Goal: Task Accomplishment & Management: Manage account settings

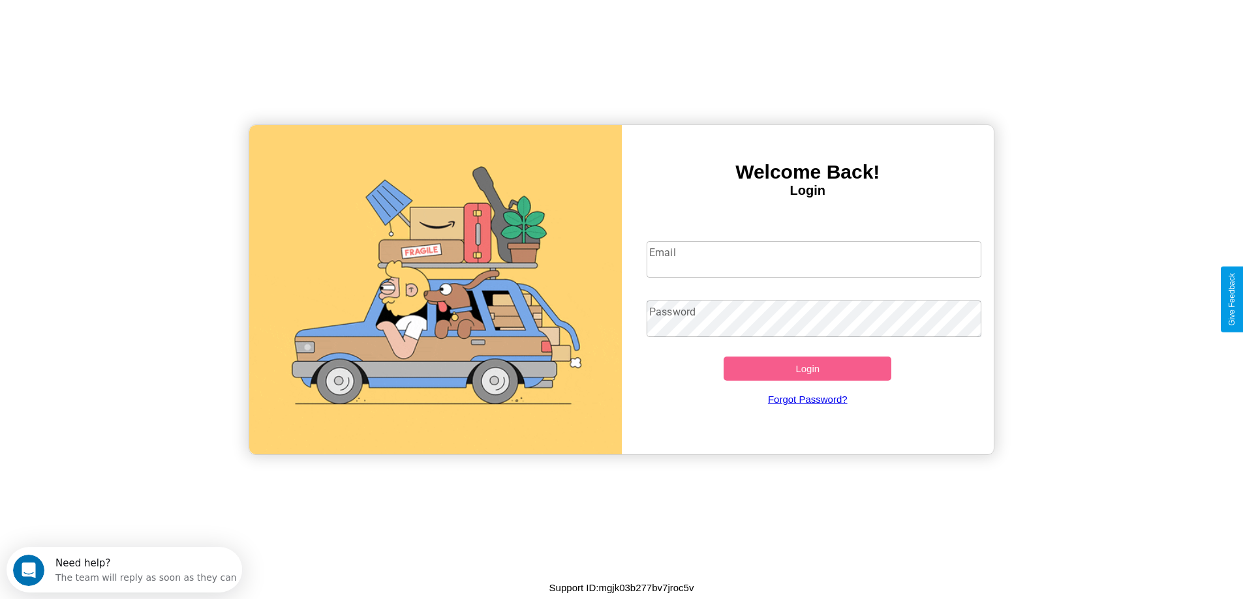
click at [813, 260] on input "Email" at bounding box center [813, 259] width 335 height 37
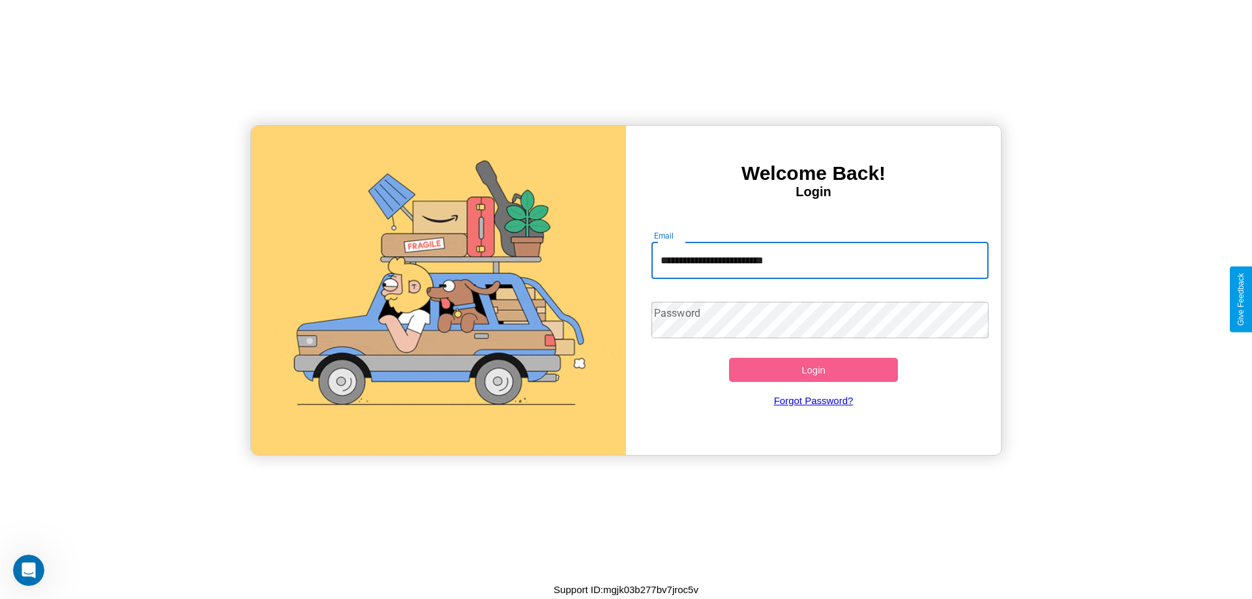
type input "**********"
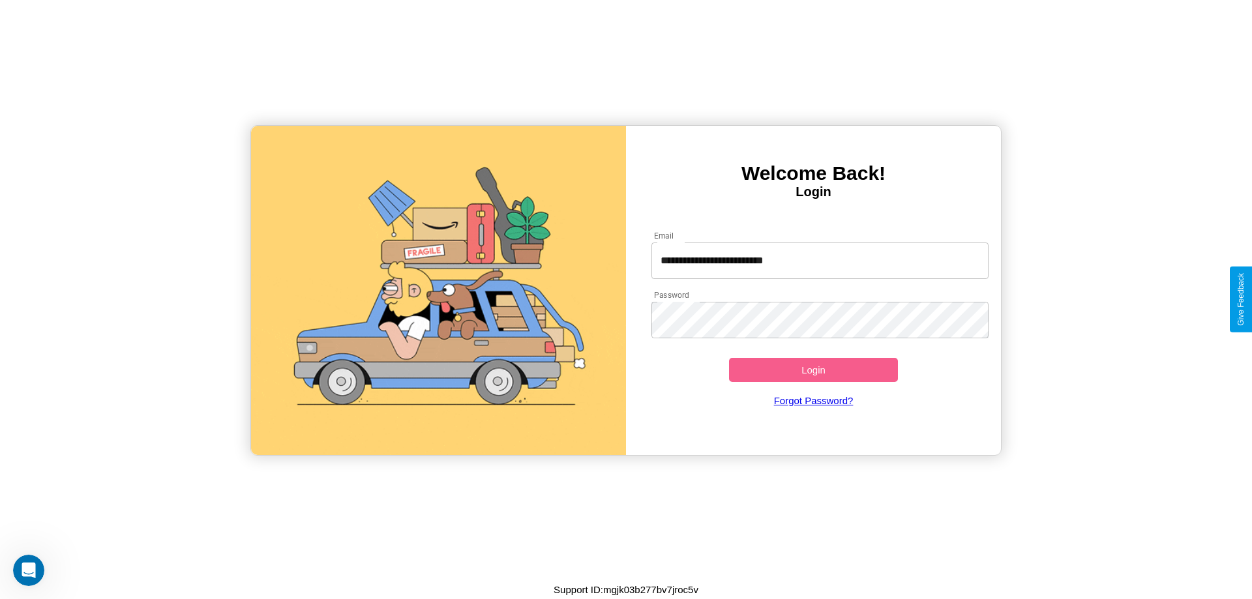
click at [813, 370] on button "Login" at bounding box center [813, 370] width 169 height 24
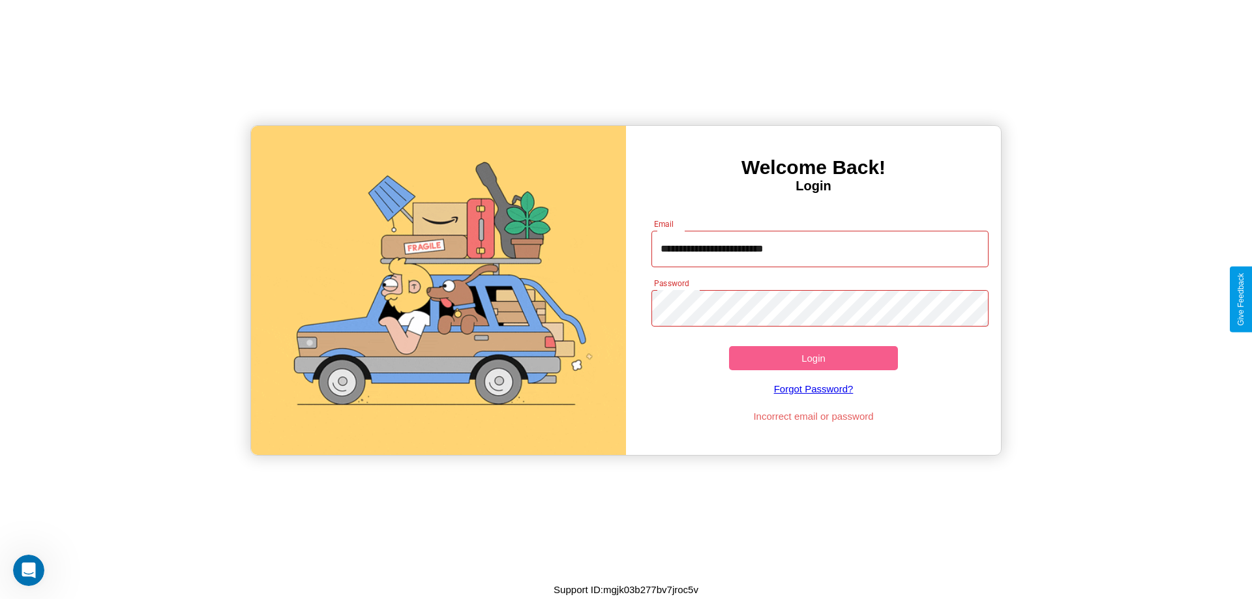
click at [813, 358] on button "Login" at bounding box center [813, 358] width 169 height 24
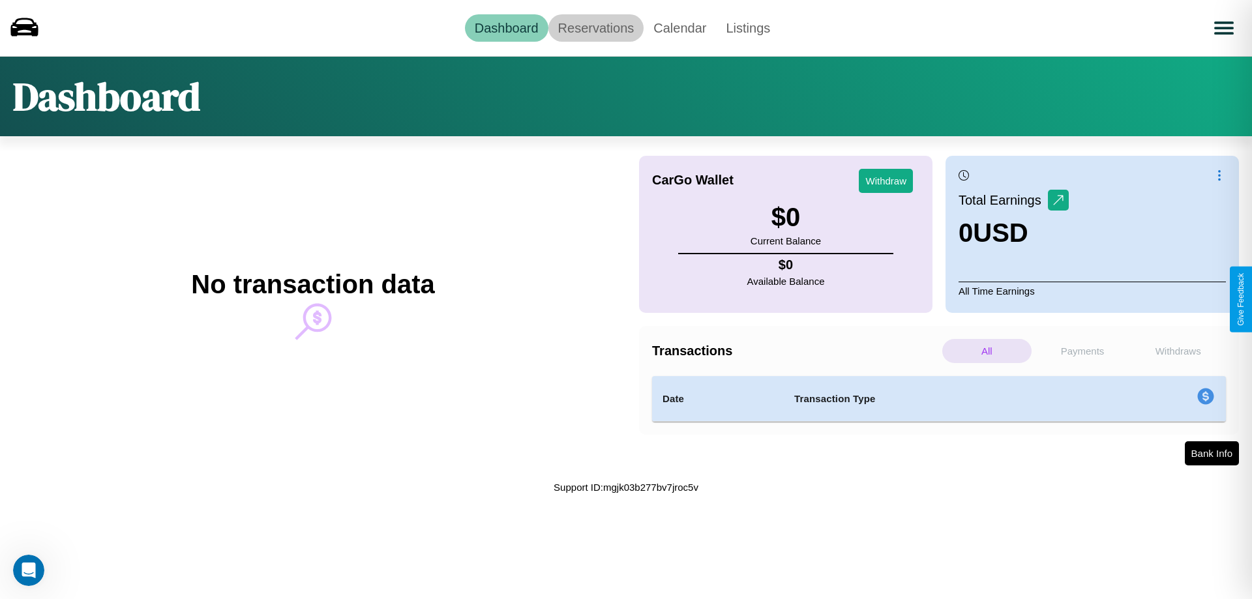
click at [596, 27] on link "Reservations" at bounding box center [597, 27] width 96 height 27
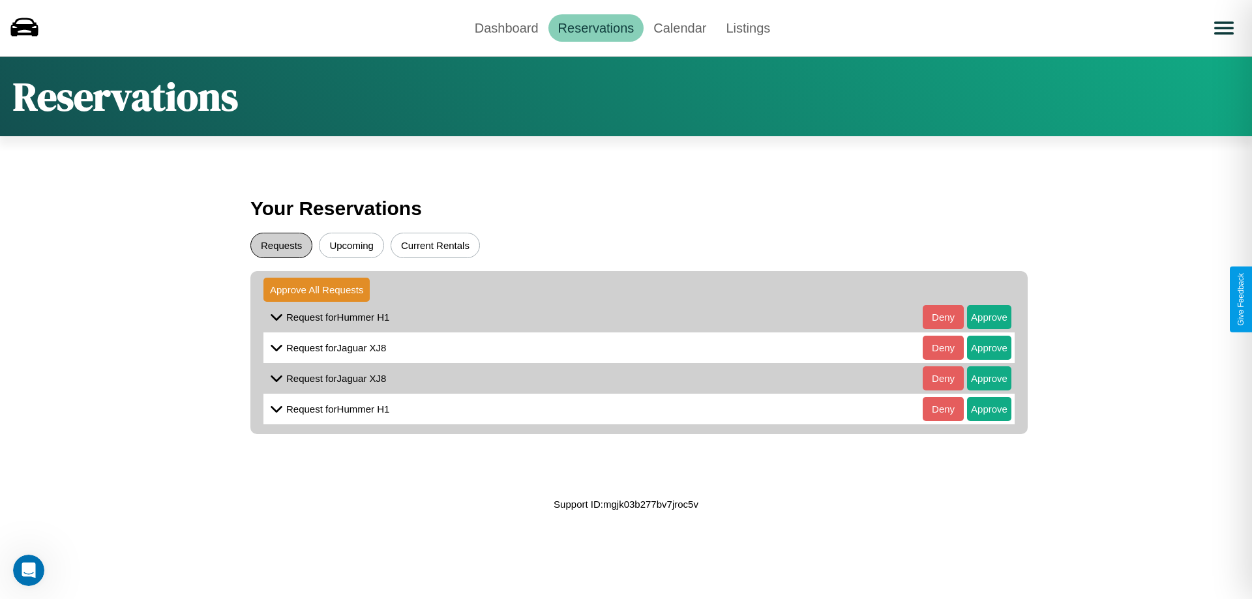
click at [281, 245] on button "Requests" at bounding box center [281, 245] width 62 height 25
click at [980, 317] on button "Approve" at bounding box center [989, 317] width 44 height 24
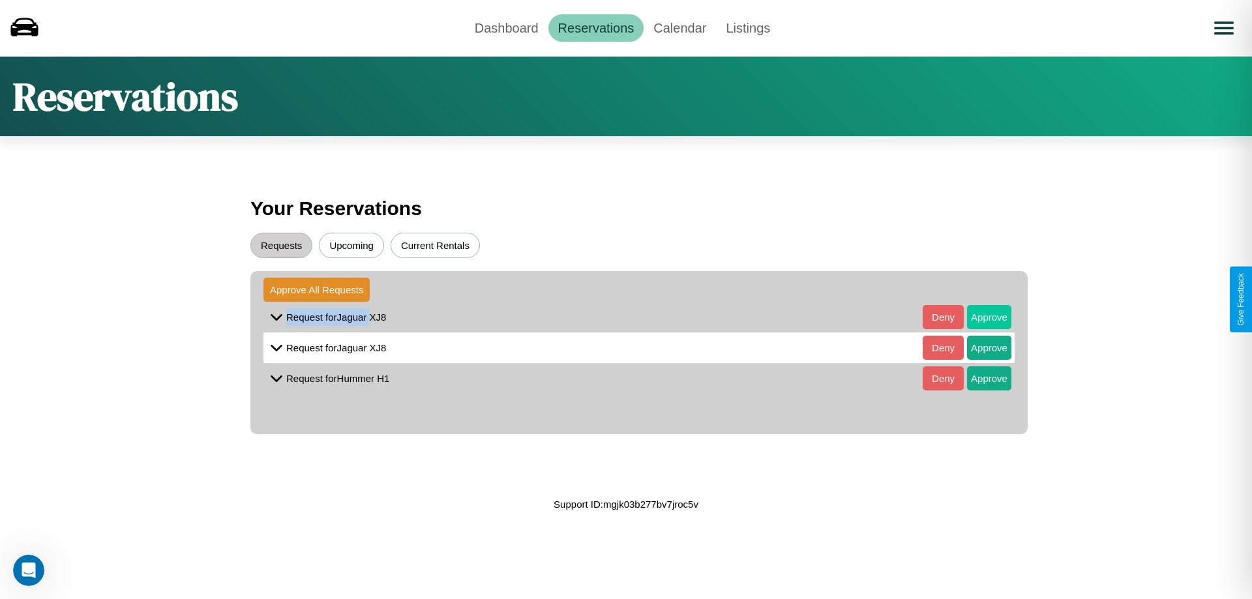
click at [980, 317] on button "Approve" at bounding box center [989, 317] width 44 height 24
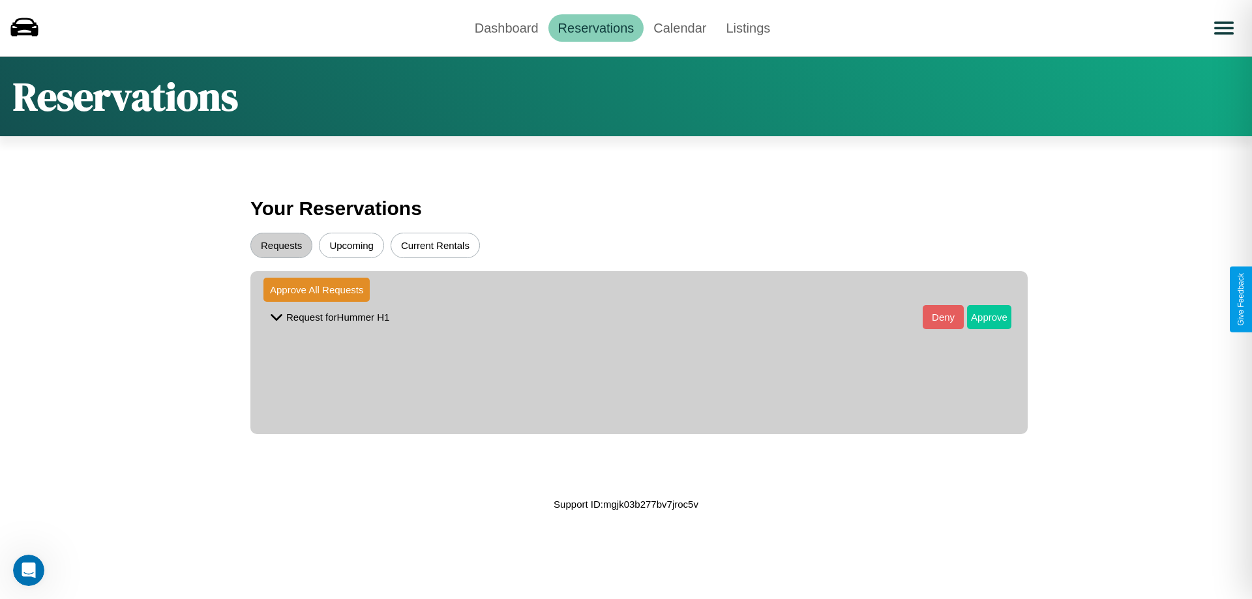
click at [980, 317] on button "Approve" at bounding box center [989, 317] width 44 height 24
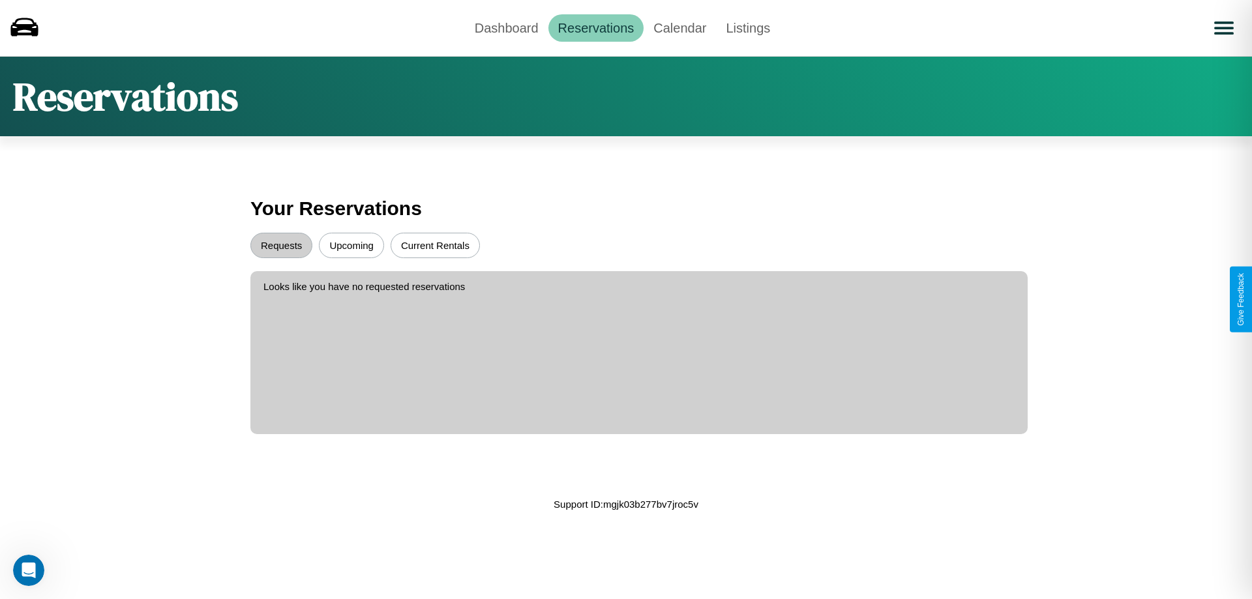
click at [352, 245] on button "Upcoming" at bounding box center [351, 245] width 65 height 25
click at [680, 27] on link "Calendar" at bounding box center [680, 27] width 72 height 27
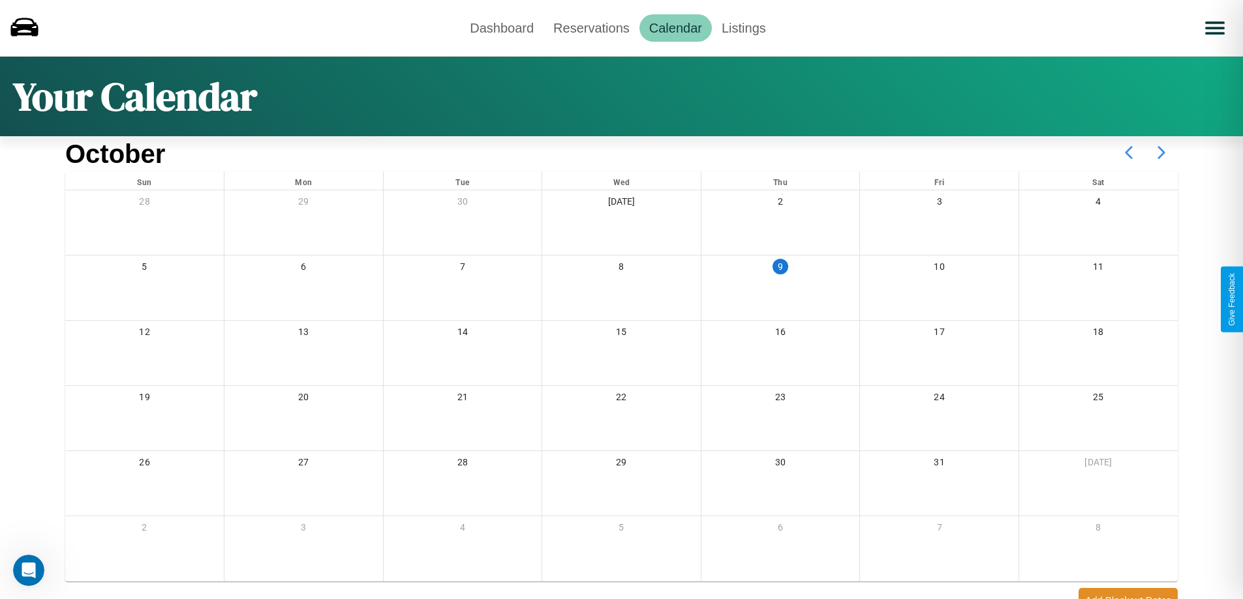
click at [1161, 153] on icon at bounding box center [1161, 152] width 33 height 33
